Goal: Check status: Check status

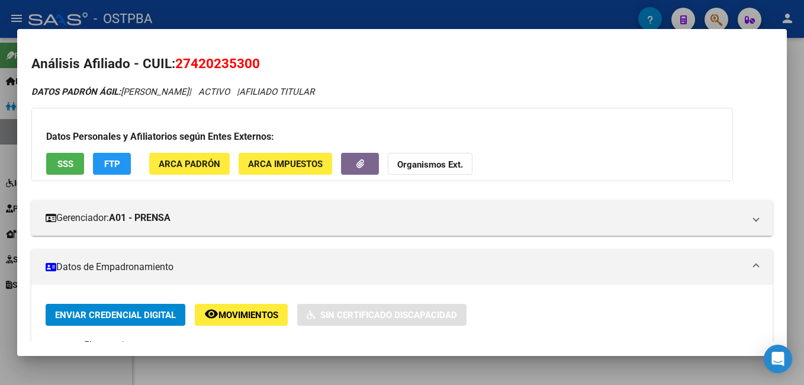
scroll to position [59, 0]
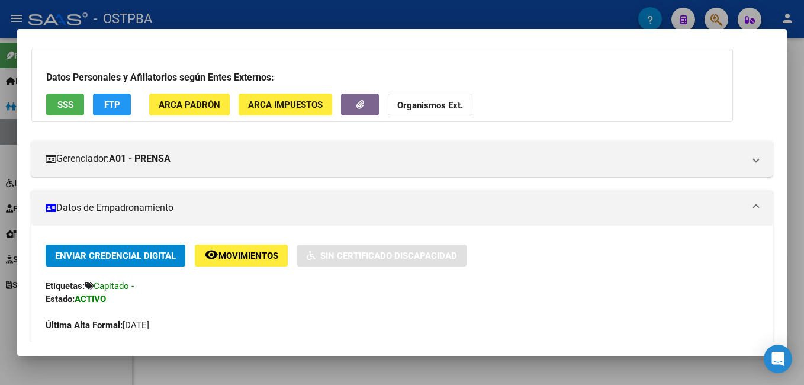
click at [428, 16] on div at bounding box center [402, 192] width 804 height 385
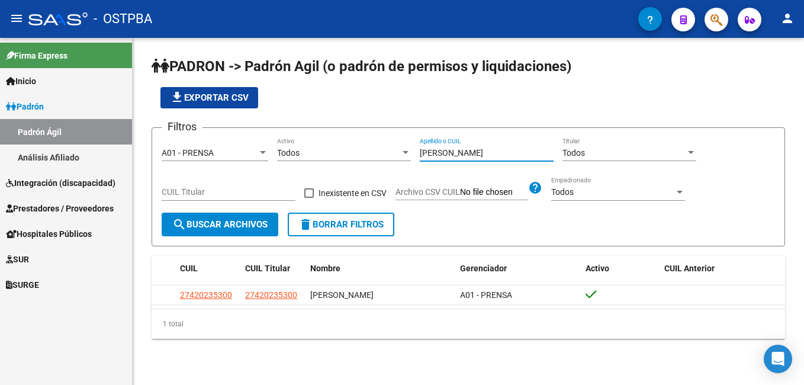
drag, startPoint x: 454, startPoint y: 155, endPoint x: 384, endPoint y: 158, distance: 70.0
click at [384, 158] on div "Filtros A01 - PRENSA Seleccionar Gerenciador Todos Activo [PERSON_NAME] Apellid…" at bounding box center [469, 174] width 614 height 75
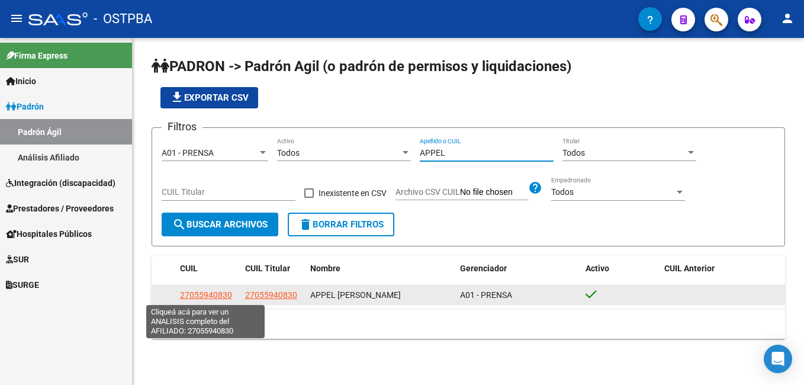
type input "APPEL"
click at [207, 294] on span "27055940830" at bounding box center [206, 294] width 52 height 9
type textarea "27055940830"
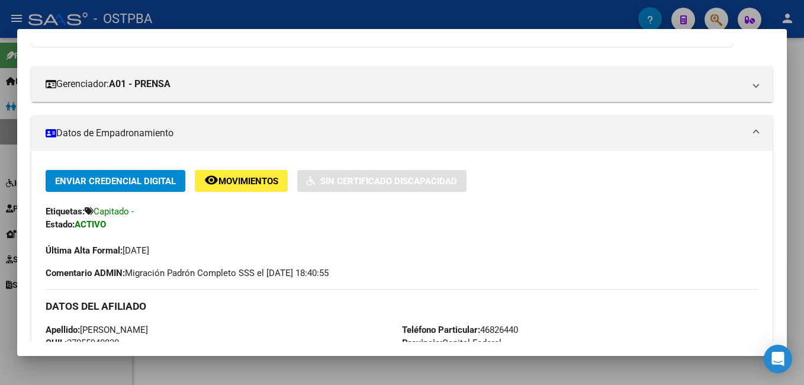
scroll to position [118, 0]
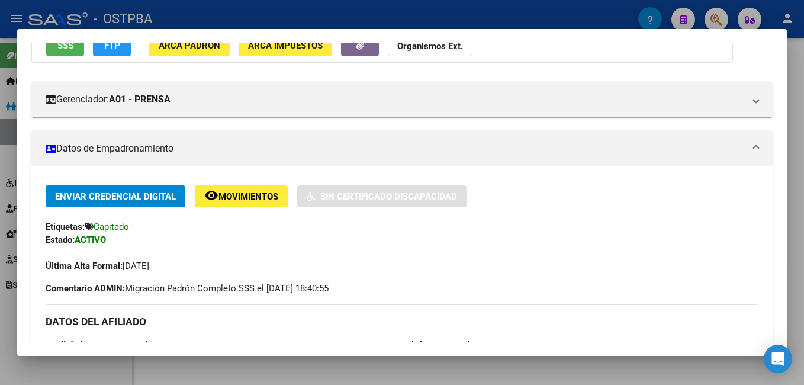
click at [313, 16] on div at bounding box center [402, 192] width 804 height 385
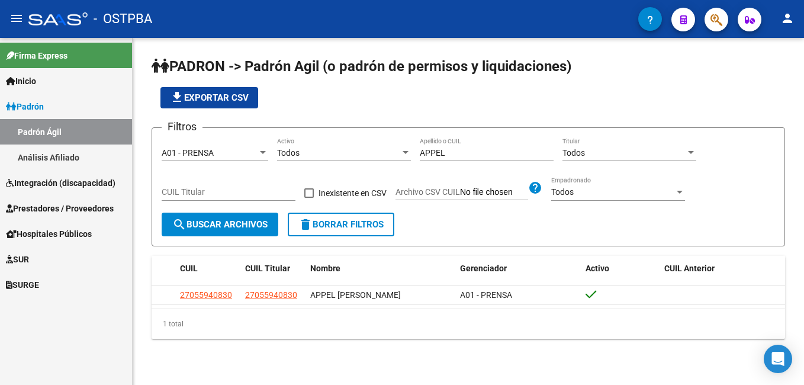
click at [56, 157] on link "Análisis Afiliado" at bounding box center [66, 157] width 132 height 25
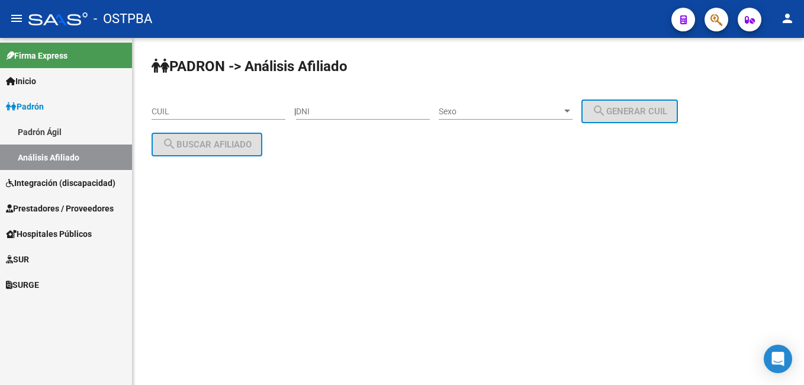
click at [377, 107] on input "DNI" at bounding box center [363, 112] width 134 height 10
type input "41066418"
click at [570, 111] on div at bounding box center [568, 111] width 6 height 3
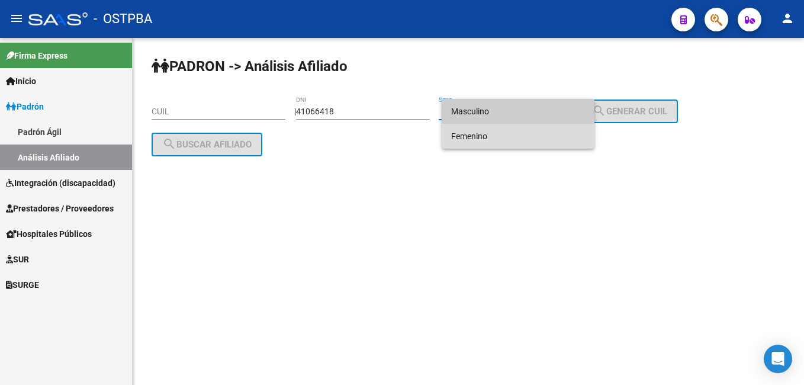
click at [486, 132] on span "Femenino" at bounding box center [518, 136] width 134 height 25
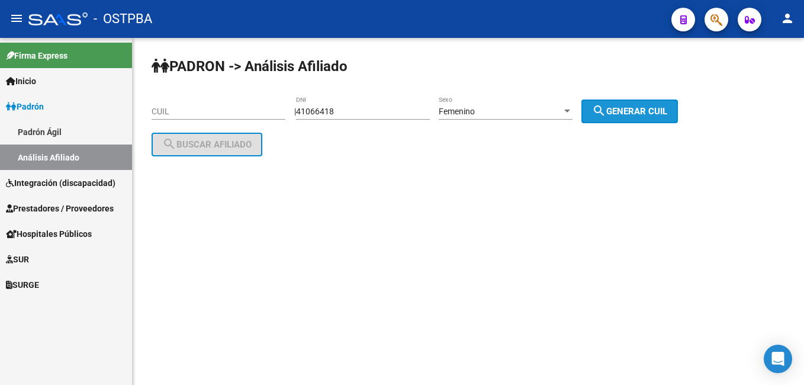
click at [659, 110] on span "search Generar CUIL" at bounding box center [629, 111] width 75 height 11
type input "27-41066418-1"
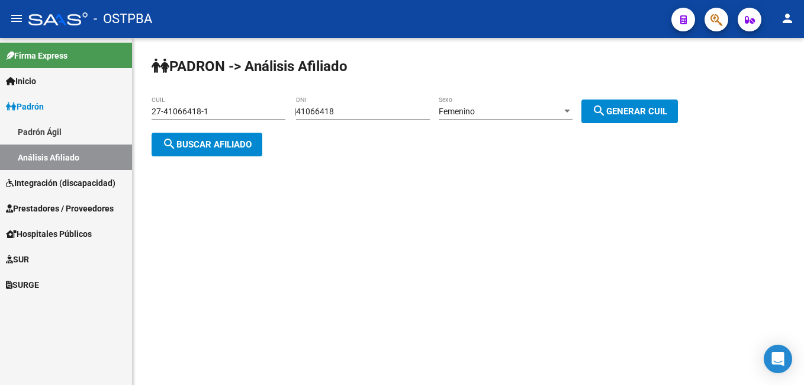
click at [201, 145] on span "search Buscar afiliado" at bounding box center [206, 144] width 89 height 11
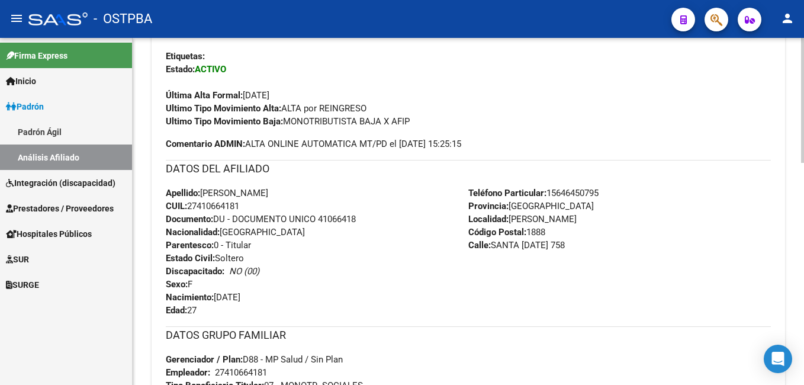
scroll to position [259, 0]
